Goal: Communication & Community: Answer question/provide support

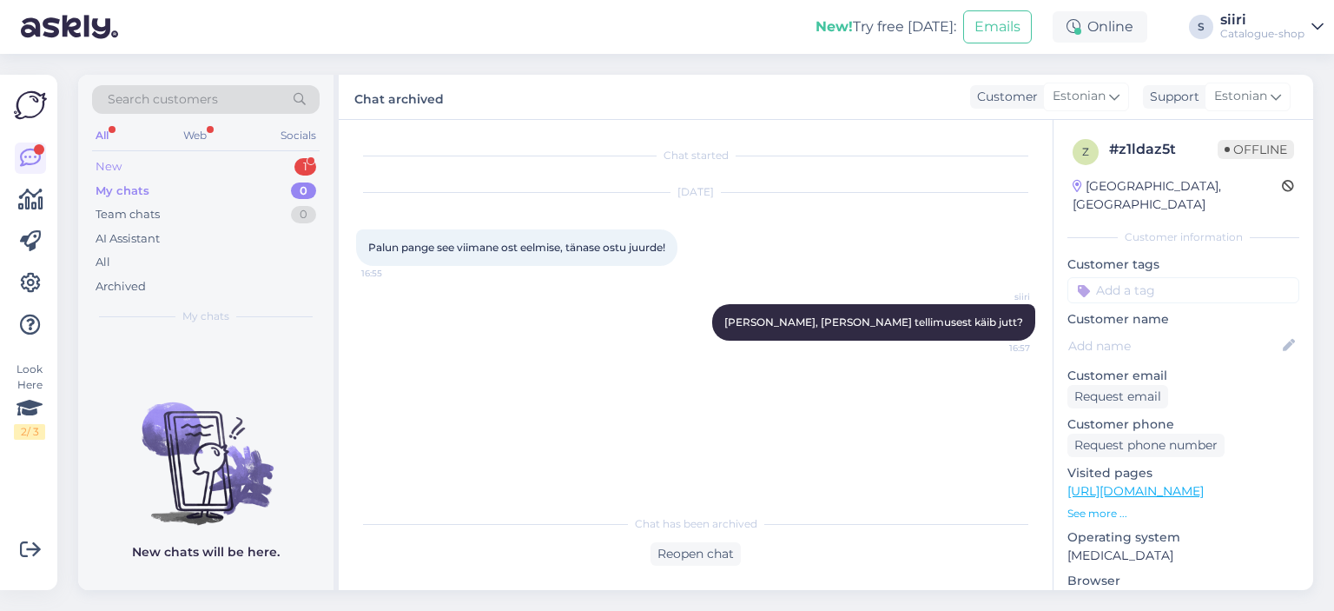
click at [122, 165] on div "New 1" at bounding box center [206, 167] width 228 height 24
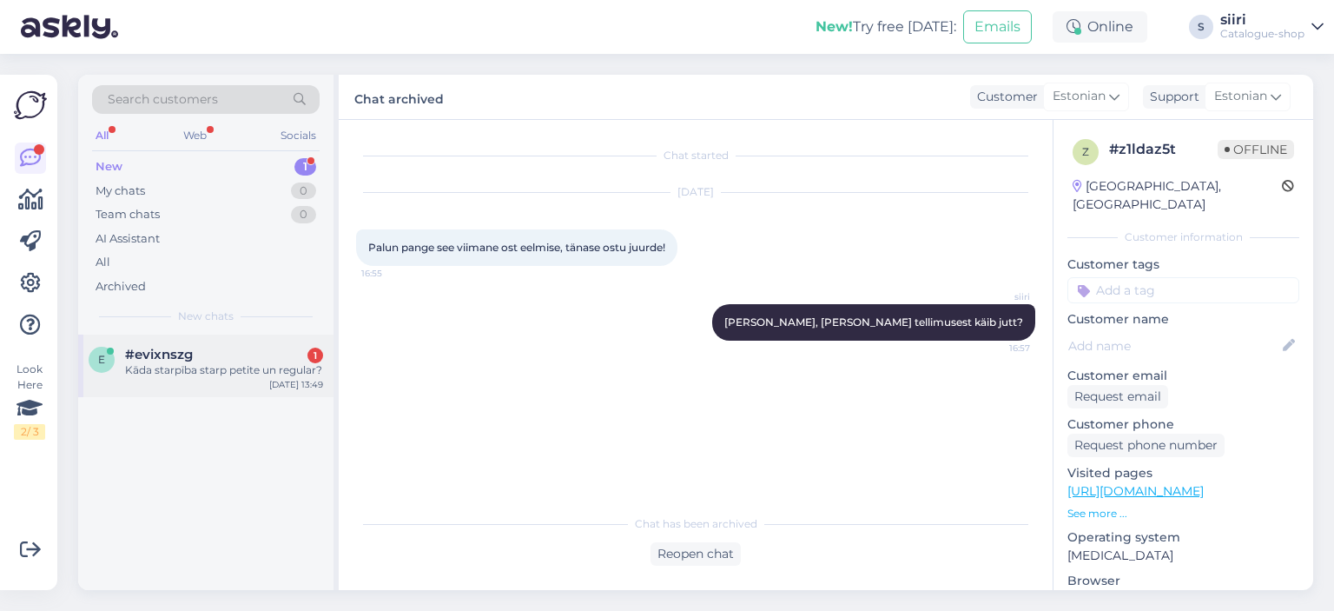
click at [196, 366] on div "Kāda starpība starp petite un regular?" at bounding box center [224, 370] width 198 height 16
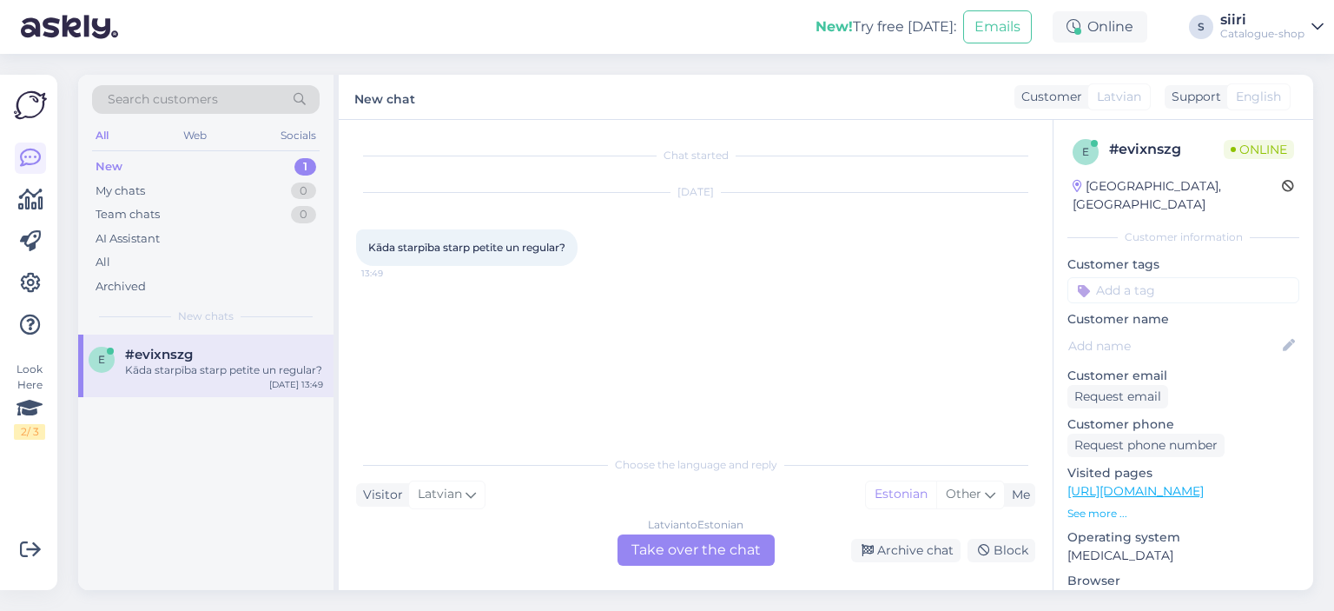
click at [722, 545] on div "[DEMOGRAPHIC_DATA] to Estonian Take over the chat" at bounding box center [696, 549] width 157 height 31
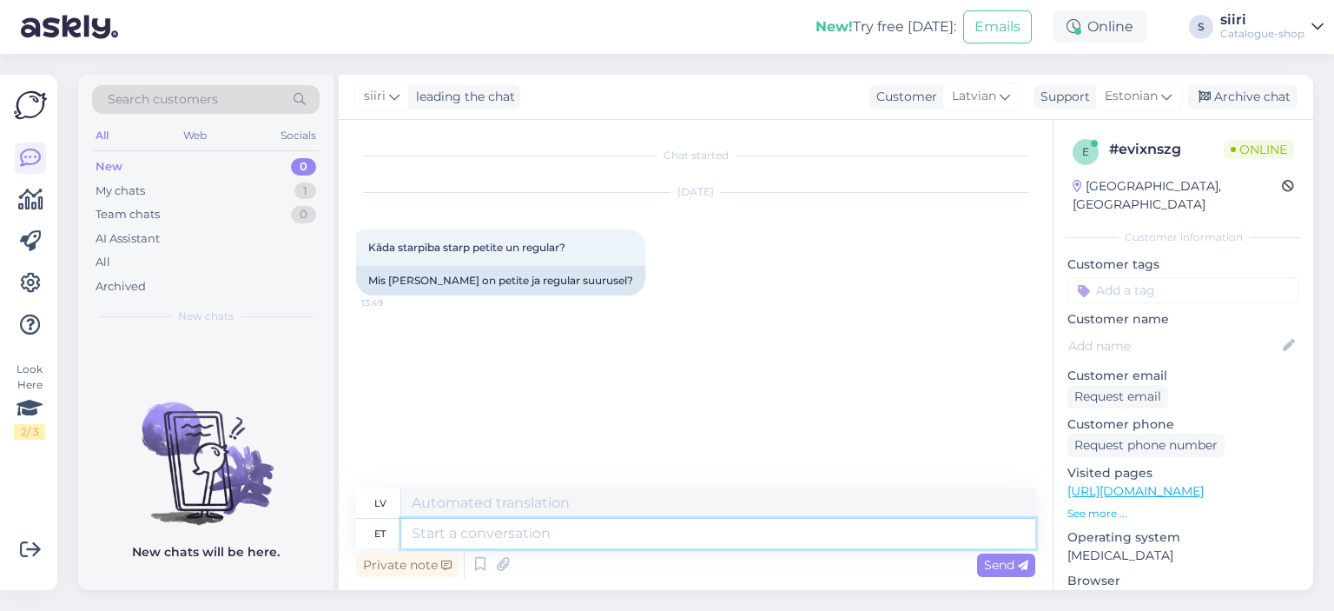
click at [479, 538] on textarea at bounding box center [718, 534] width 634 height 30
type textarea "p"
type textarea "lpp."
type textarea "petite"
type textarea "sīka auguma"
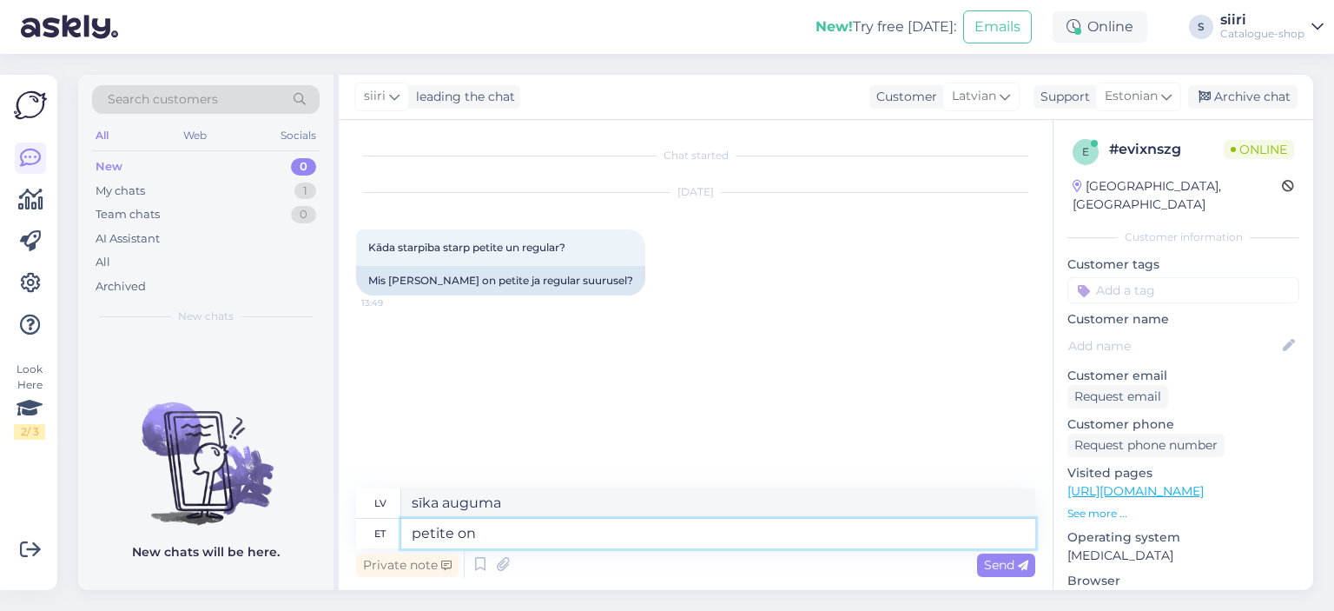
type textarea "petite on"
type textarea "maza auguma"
type textarea "petite on lühikesele k"
type textarea "petite ir īss apzīmējums"
type textarea "petite on lühikesele kasvule, r"
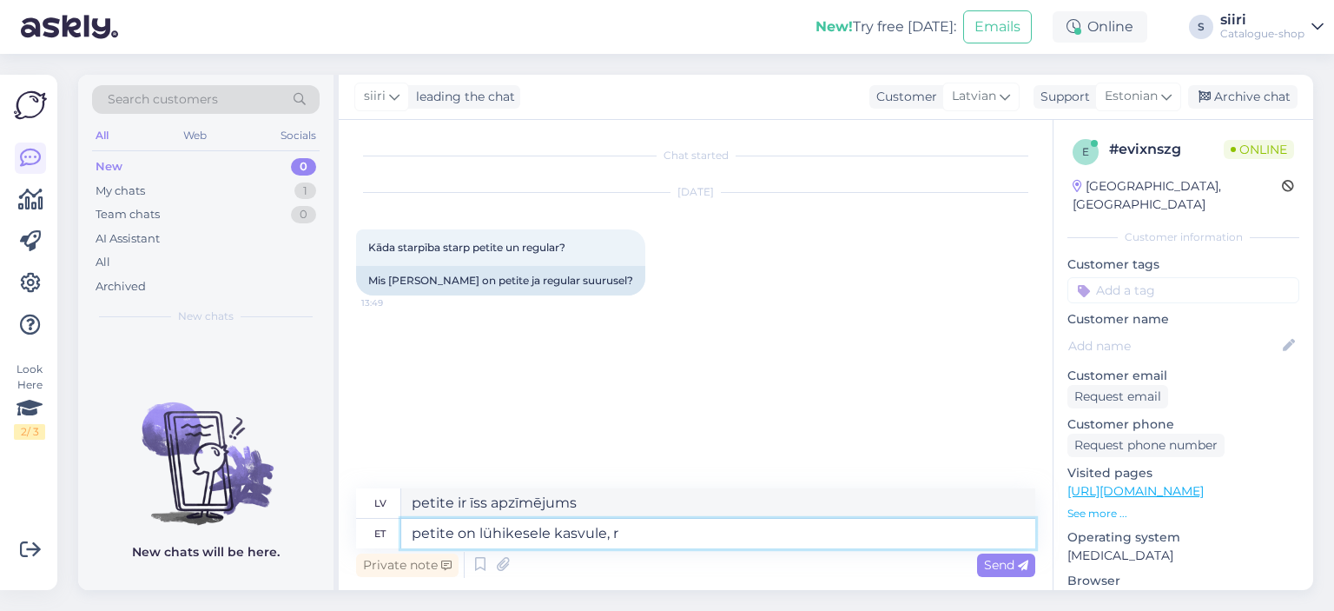
type textarea "petite ir paredzēts īsam augumam,"
type textarea "petite on lühikesele kasvule, regular"
type textarea "petite ir paredzēts īsam, vidējam augumam"
type textarea "petite on lühikesele kasvule, regular on"
type textarea "Sīka auguma ir paredzēta īsam augumam, vidēja auguma – parastajam."
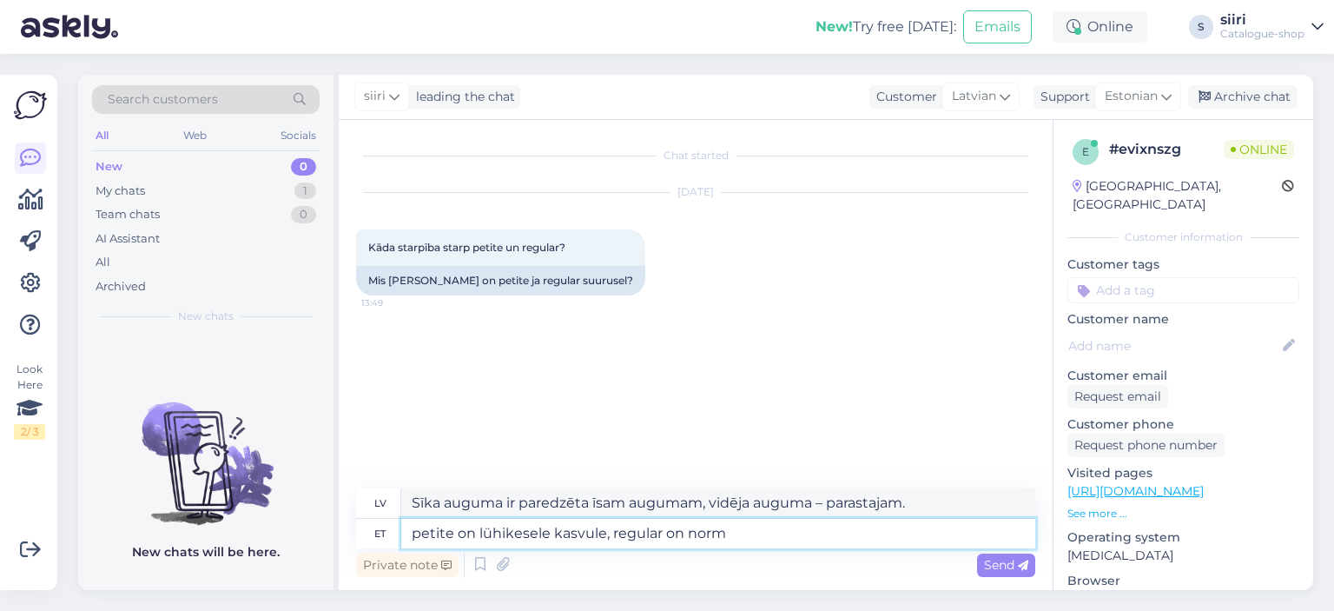
type textarea "petite on lühikesele kasvule, regular on [PERSON_NAME]"
type textarea "Sīka auguma ir paredzēta īsam augumam, parasta auguma – normālam."
type textarea "petite on lühikesele kasvule, regular on normaal"
type textarea "Sīka auguma forma ir paredzēta īsam augumam, vidēja auguma – normālam."
type textarea "petite on lühikesele kasvule, regular on normaal"
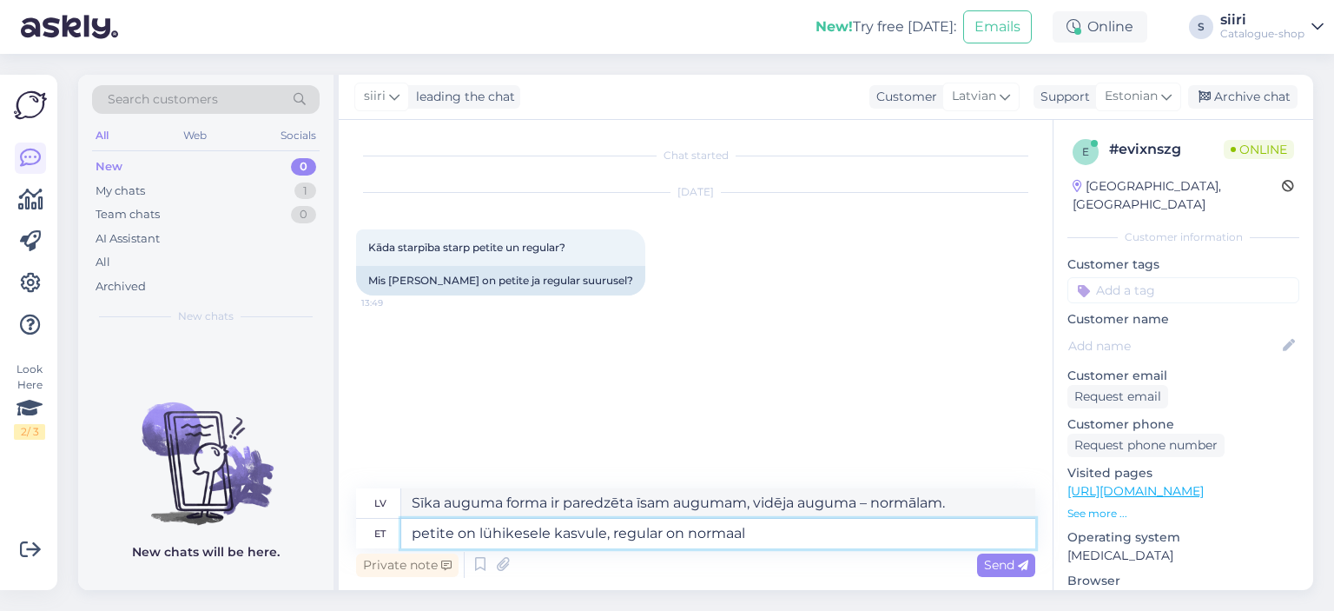
type textarea "Sīka auguma ir domāts īsam augumam, vidēja auguma – normālam."
type textarea "petite on lühikesele kasvule, regular on normaal kasvule"
type textarea "Petite ir paredzēts īsam augumam, regular ir paredzēts normālam augumam."
click at [742, 531] on textarea "petite on lühikesele kasvule, regular on normaal kasvule" at bounding box center [718, 534] width 634 height 30
click at [747, 532] on textarea "petite on lühikesele kasvule, regular on normaal kasvule" at bounding box center [718, 534] width 634 height 30
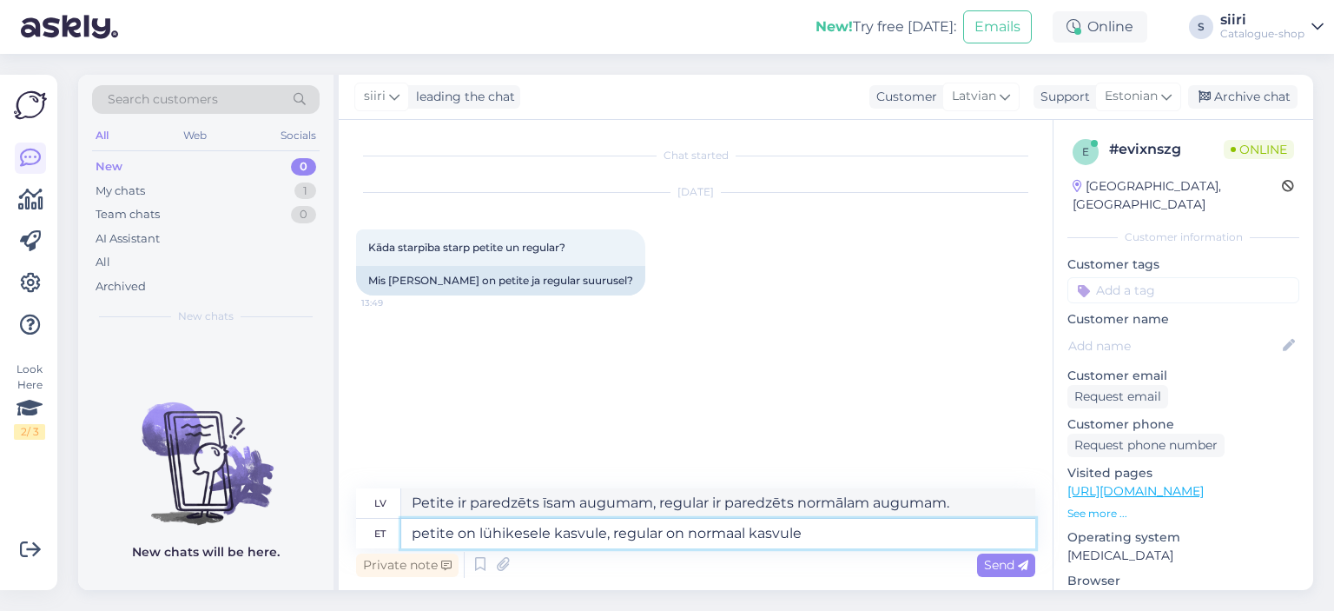
click at [476, 532] on textarea "petite on lühikesele kasvule, regular on normaal kasvule" at bounding box center [718, 534] width 634 height 30
click at [810, 532] on textarea "petite on mõeldud lühikesele kasvule, regular on normaal kasvule" at bounding box center [718, 534] width 634 height 30
type textarea "petite on mõeldud lühikesele kasvule, regular on normaal kasvule"
click at [1008, 569] on span "Send" at bounding box center [1006, 565] width 44 height 16
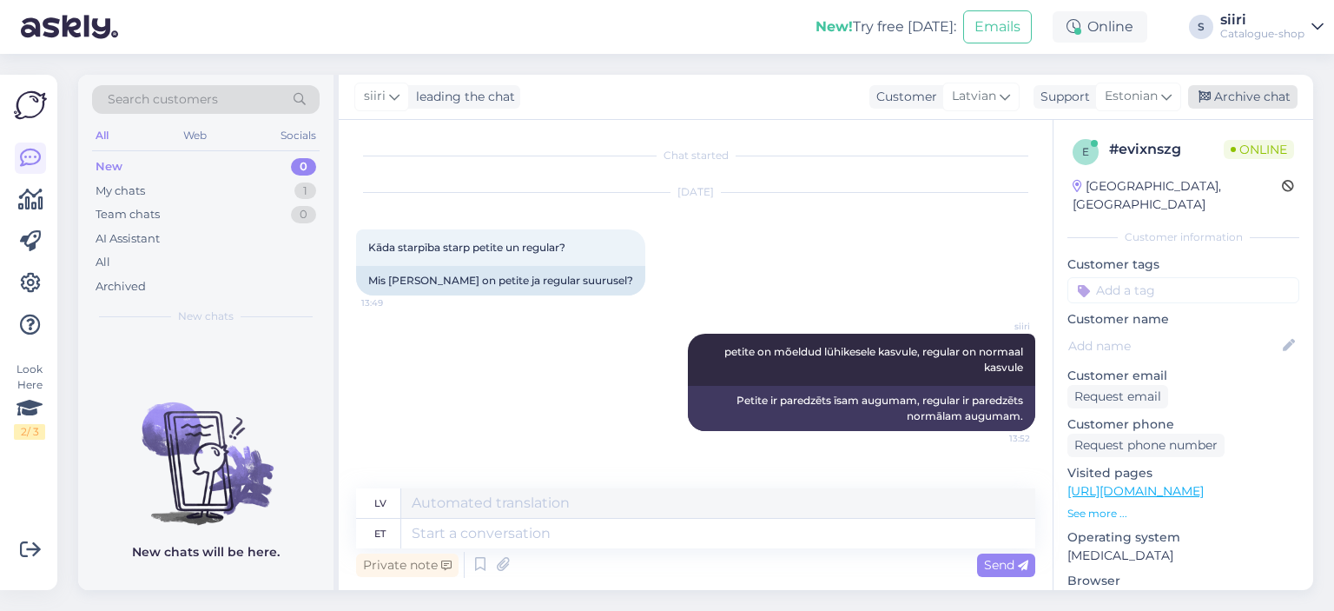
click at [1248, 102] on div "Archive chat" at bounding box center [1242, 96] width 109 height 23
